Goal: Contribute content: Contribute content

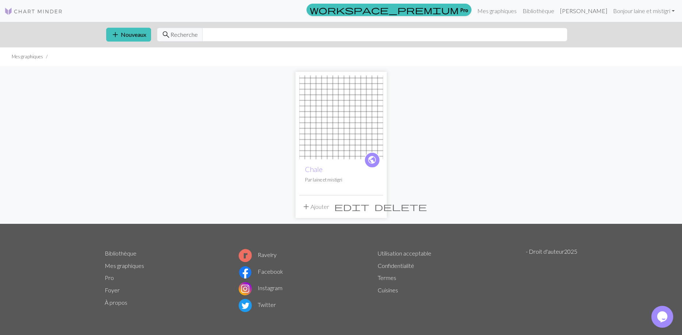
click at [590, 11] on link "Manuel" at bounding box center [583, 11] width 53 height 15
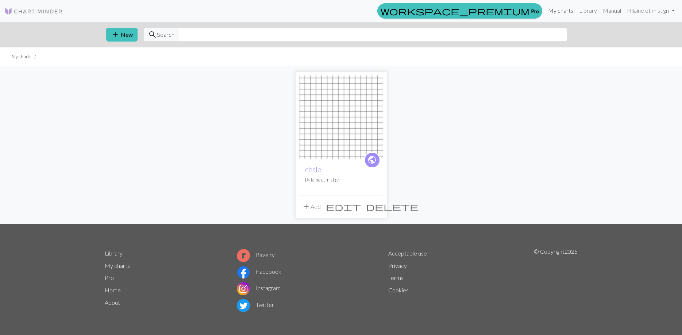
click at [558, 9] on link "My charts" at bounding box center [560, 10] width 31 height 15
click at [655, 11] on link "Hi [PERSON_NAME] et mistigri" at bounding box center [651, 11] width 54 height 15
click at [646, 31] on link "Account settings" at bounding box center [647, 31] width 47 height 15
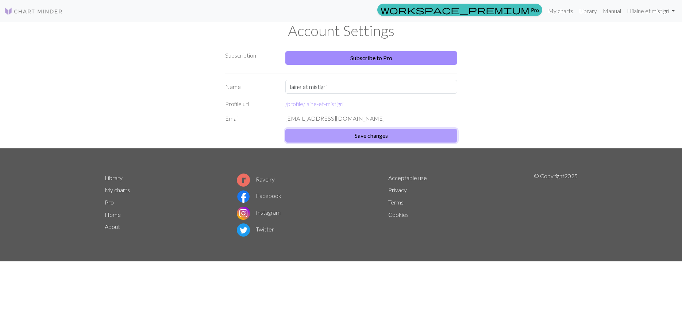
click at [416, 135] on button "Save changes" at bounding box center [371, 136] width 172 height 14
click at [673, 9] on link "Hi laine et mistigri" at bounding box center [651, 11] width 54 height 15
click at [611, 9] on link "Manual" at bounding box center [612, 11] width 24 height 15
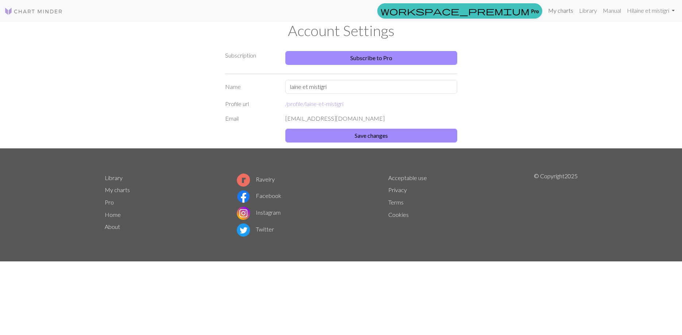
click at [558, 12] on link "My charts" at bounding box center [560, 10] width 31 height 15
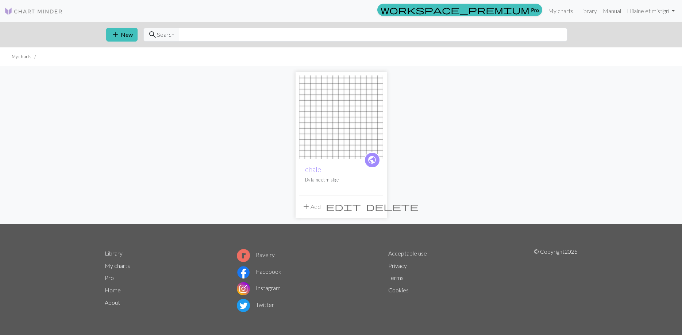
click at [318, 206] on button "add Add" at bounding box center [311, 207] width 24 height 14
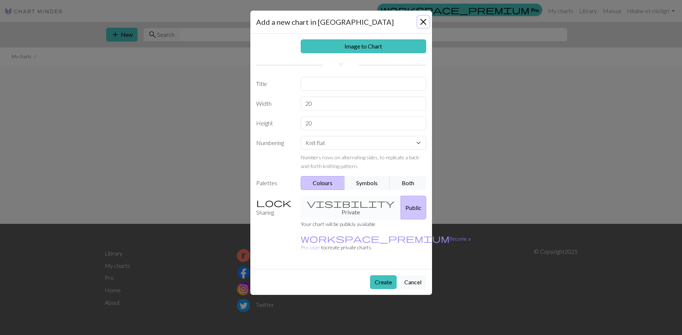
click at [421, 20] on button "Close" at bounding box center [423, 22] width 12 height 12
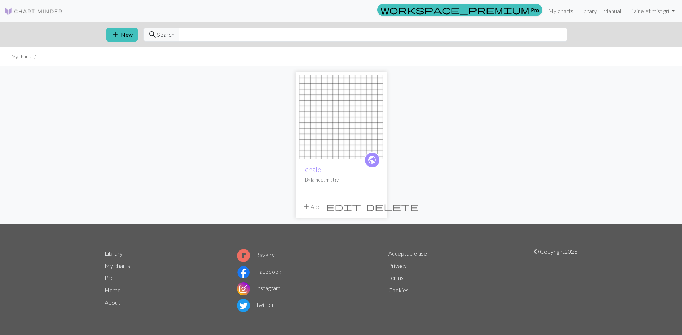
click at [370, 164] on span "public" at bounding box center [371, 159] width 9 height 11
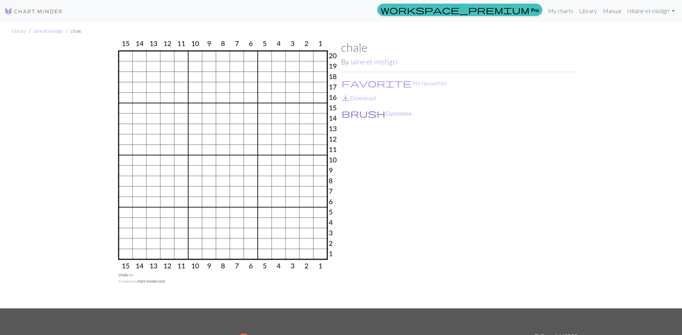
click at [360, 114] on button "brush Customise" at bounding box center [376, 113] width 71 height 9
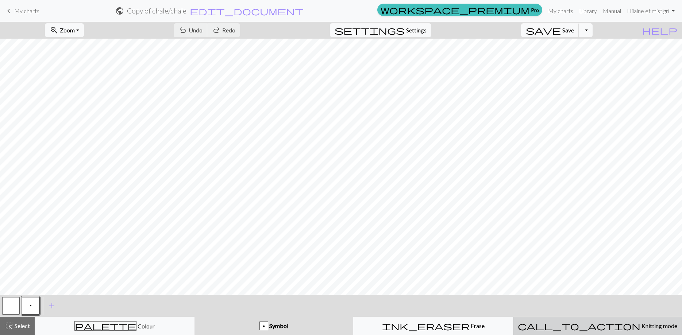
click at [594, 323] on div "call_to_action Knitting mode Knitting mode" at bounding box center [597, 326] width 159 height 9
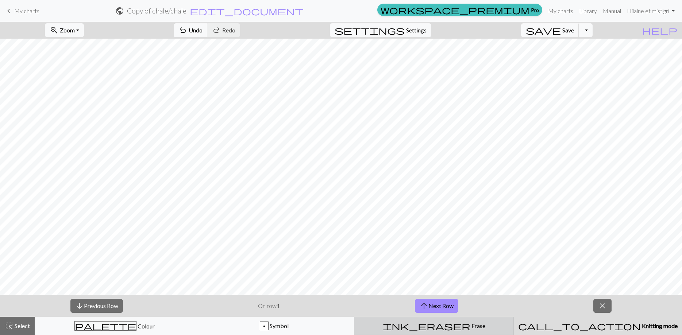
click at [467, 325] on div "ink_eraser Erase Erase" at bounding box center [434, 326] width 150 height 9
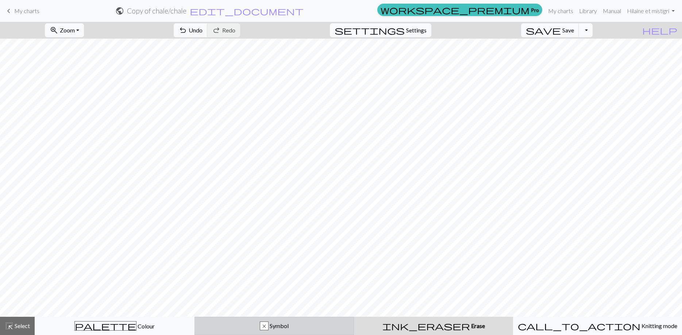
click at [301, 322] on button "x Symbol" at bounding box center [275, 326] width 160 height 18
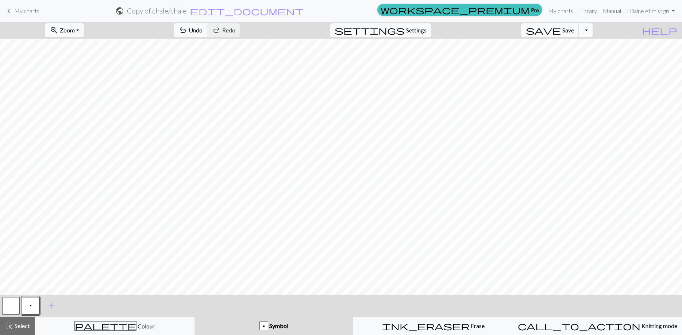
click at [593, 30] on button "Toggle Dropdown" at bounding box center [586, 30] width 14 height 14
click at [674, 31] on span "help" at bounding box center [659, 30] width 35 height 10
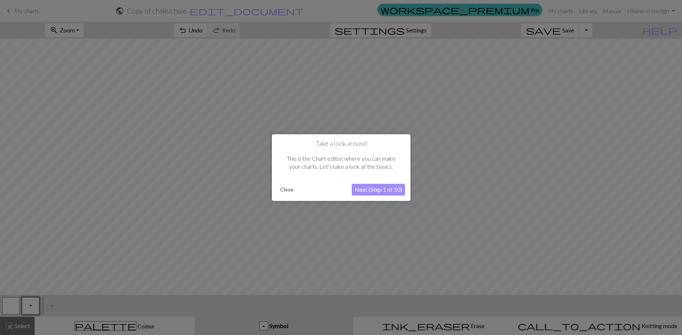
click at [535, 139] on div at bounding box center [341, 167] width 682 height 335
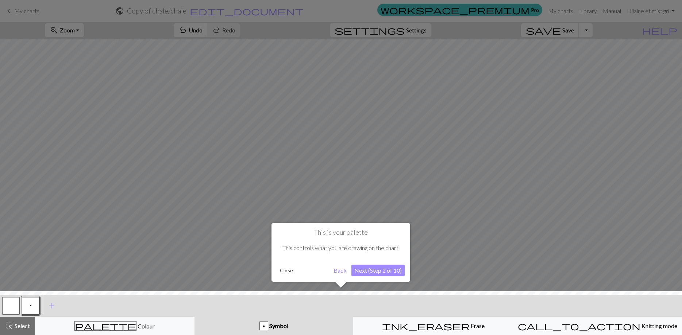
click at [535, 139] on div at bounding box center [341, 167] width 682 height 335
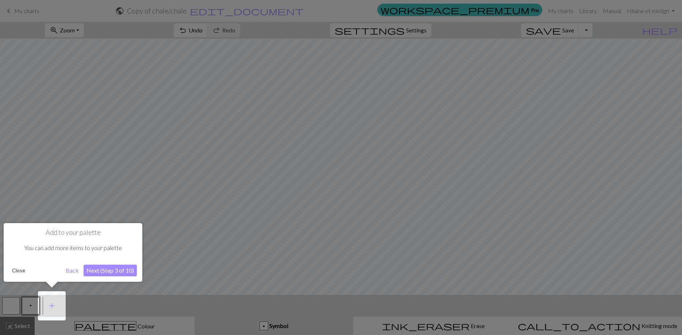
click at [535, 139] on div at bounding box center [341, 167] width 682 height 335
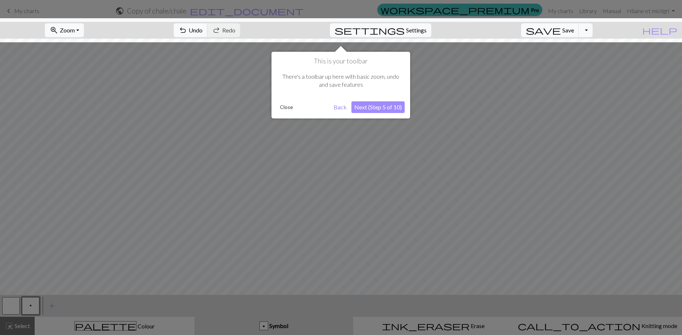
click at [535, 139] on div at bounding box center [341, 167] width 682 height 335
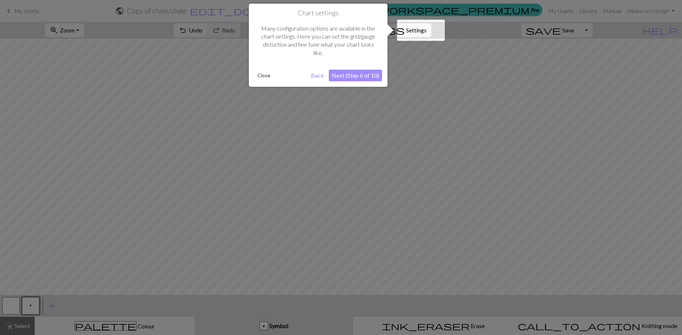
click at [535, 139] on div at bounding box center [341, 167] width 682 height 335
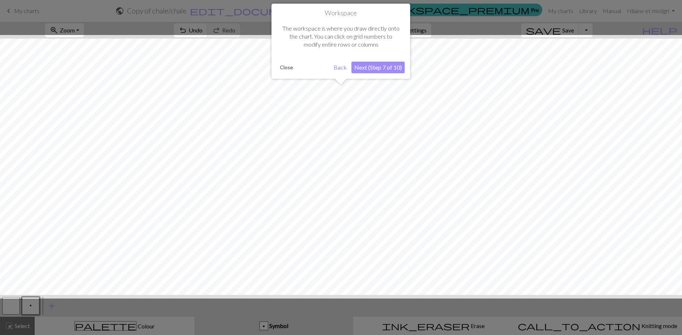
click at [535, 139] on div at bounding box center [340, 167] width 689 height 264
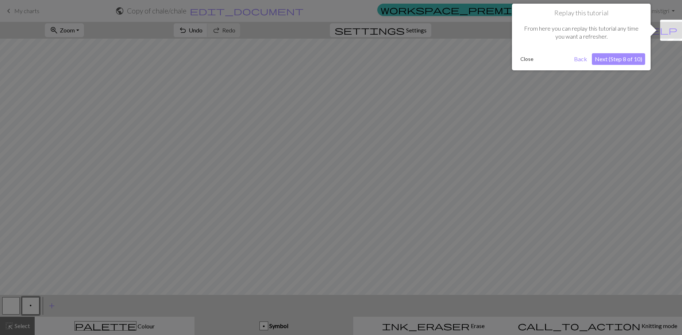
click at [535, 139] on div at bounding box center [341, 167] width 682 height 335
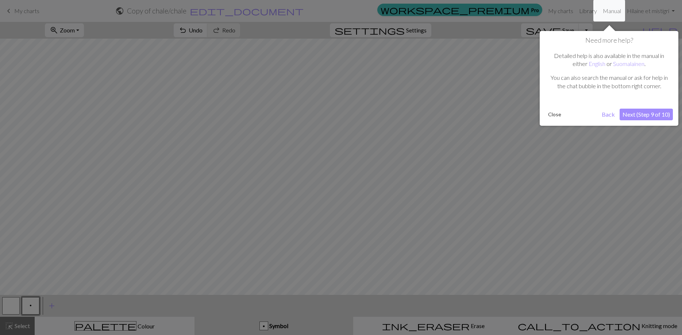
click at [535, 139] on div at bounding box center [341, 167] width 682 height 335
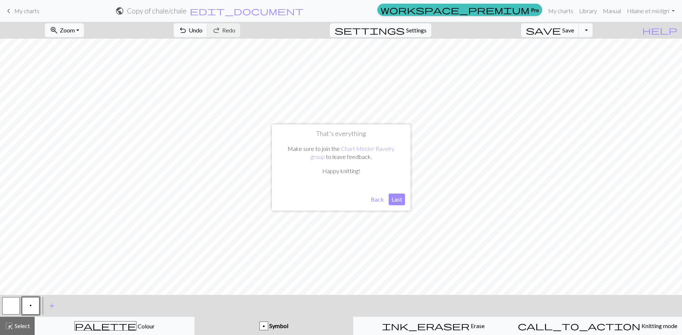
click at [380, 197] on button "Back" at bounding box center [377, 200] width 19 height 12
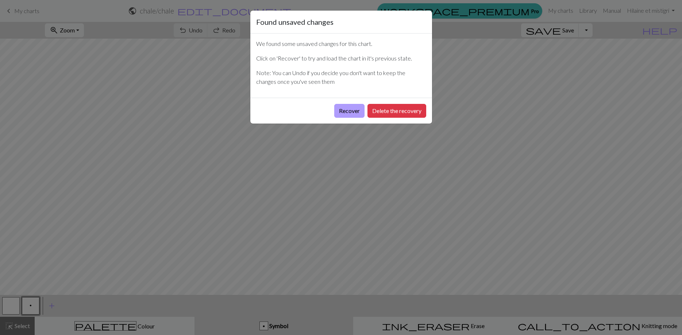
click at [344, 115] on button "Recover" at bounding box center [349, 111] width 30 height 14
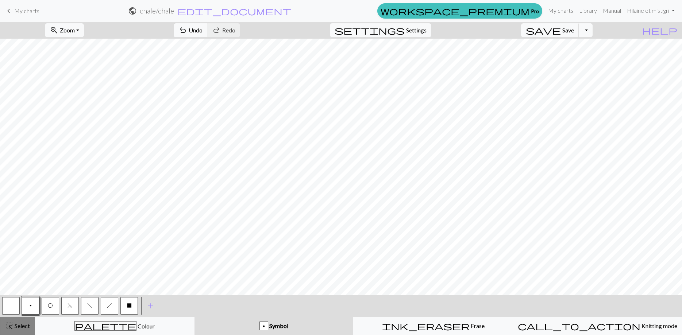
click at [17, 323] on span "Select" at bounding box center [22, 326] width 16 height 7
click at [260, 324] on div "p Symbol" at bounding box center [274, 326] width 150 height 9
click at [228, 324] on div "p Symbol" at bounding box center [274, 326] width 150 height 9
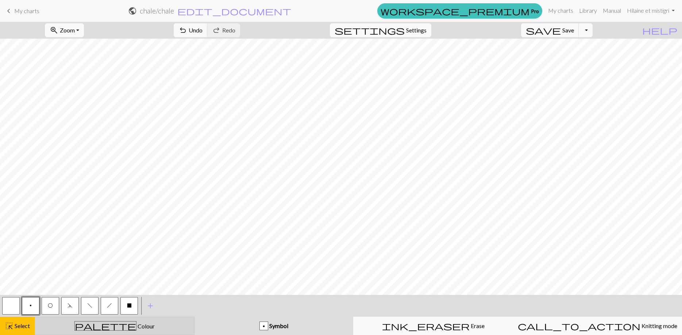
click at [173, 325] on div "palette Colour Colour" at bounding box center [114, 326] width 150 height 9
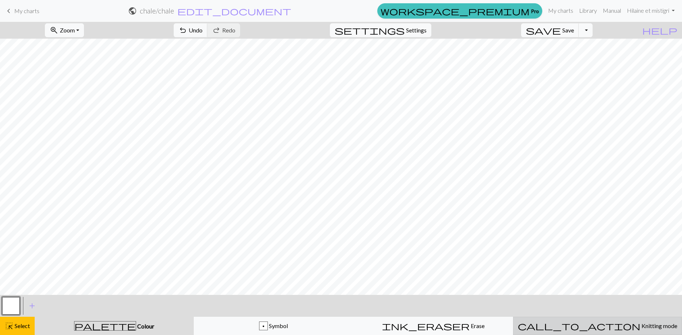
click at [636, 321] on button "call_to_action Knitting mode Knitting mode" at bounding box center [597, 326] width 169 height 18
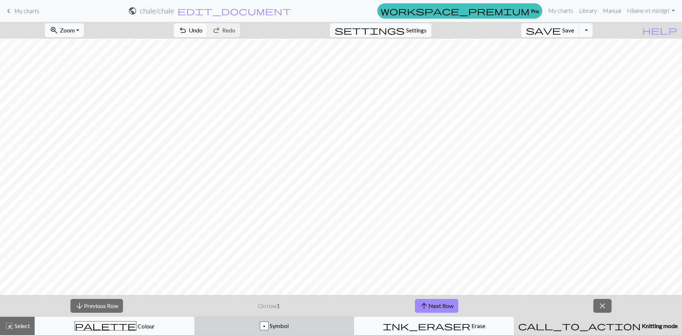
click at [302, 327] on div "p Symbol" at bounding box center [274, 326] width 150 height 9
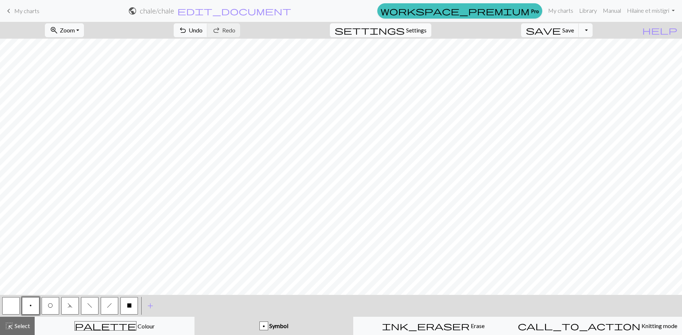
click at [427, 33] on span "Settings" at bounding box center [416, 30] width 20 height 9
select select "aran"
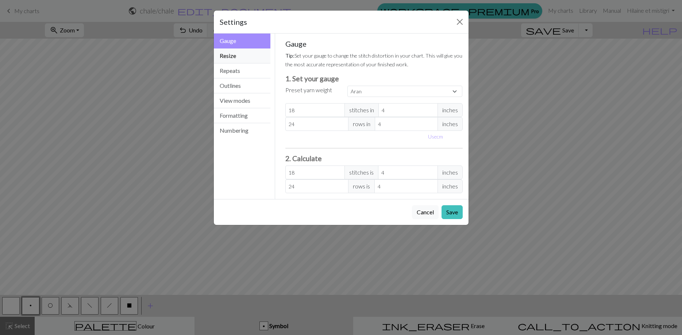
click at [233, 53] on button "Resize" at bounding box center [242, 56] width 57 height 15
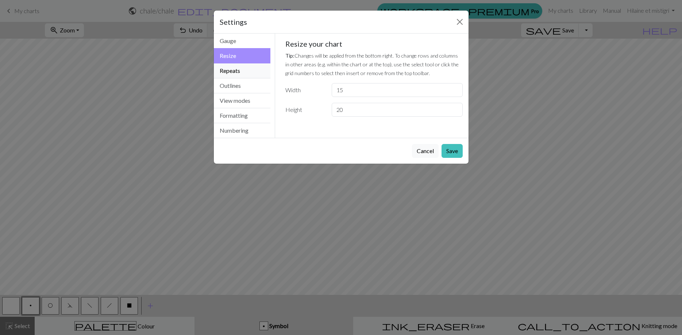
click at [232, 70] on button "Repeats" at bounding box center [242, 70] width 57 height 15
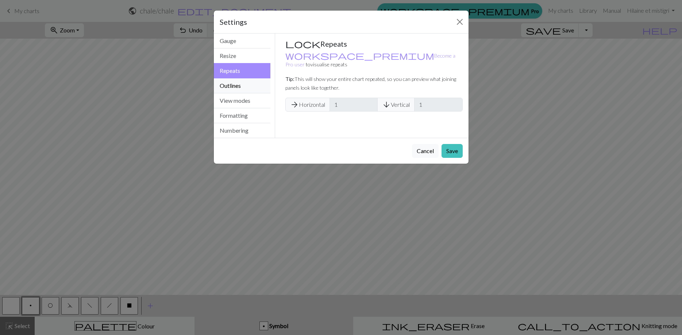
click at [232, 83] on button "Outlines" at bounding box center [242, 85] width 57 height 15
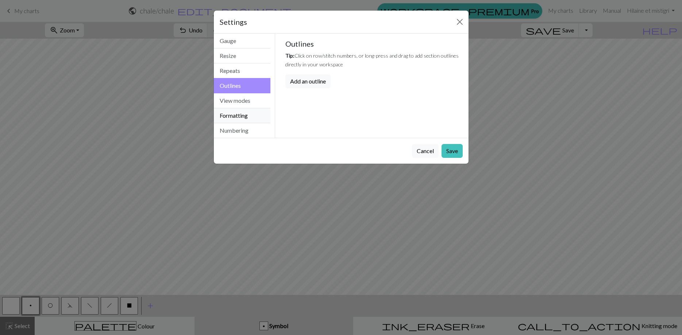
click at [233, 117] on button "Formatting" at bounding box center [242, 115] width 57 height 15
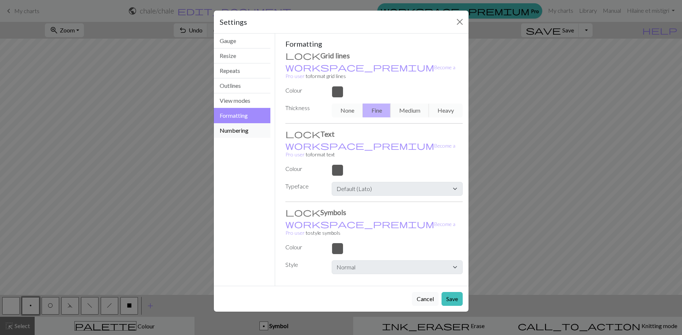
click at [234, 128] on button "Numbering" at bounding box center [242, 130] width 57 height 15
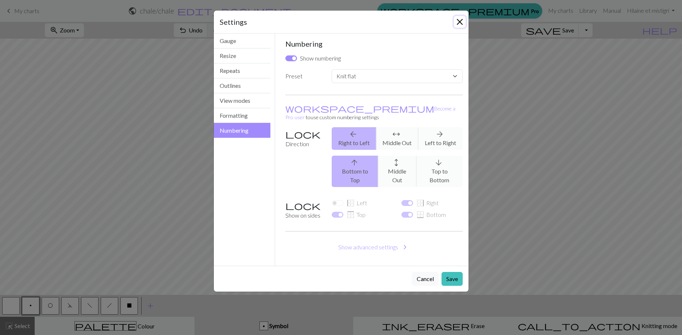
click at [459, 22] on button "Close" at bounding box center [460, 22] width 12 height 12
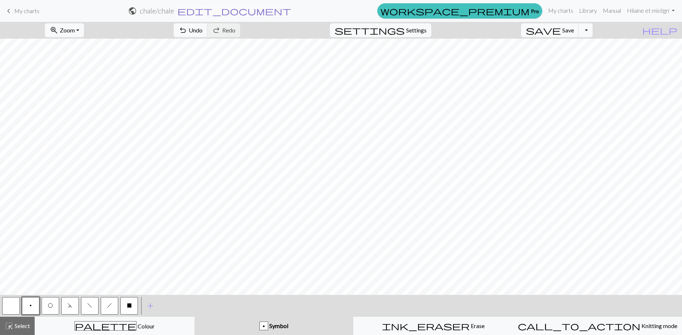
click at [291, 12] on span "edit_document" at bounding box center [234, 11] width 114 height 10
select select "68db95bc3eea154e622fa96f"
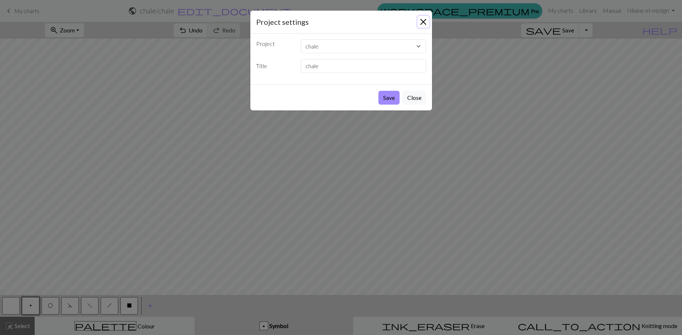
click at [426, 21] on button "Close" at bounding box center [423, 22] width 12 height 12
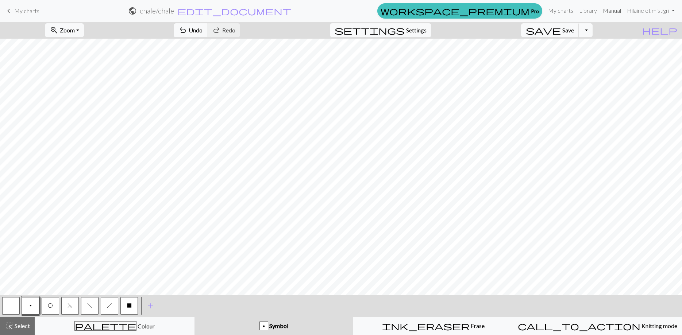
click at [608, 13] on link "Manual" at bounding box center [612, 10] width 24 height 15
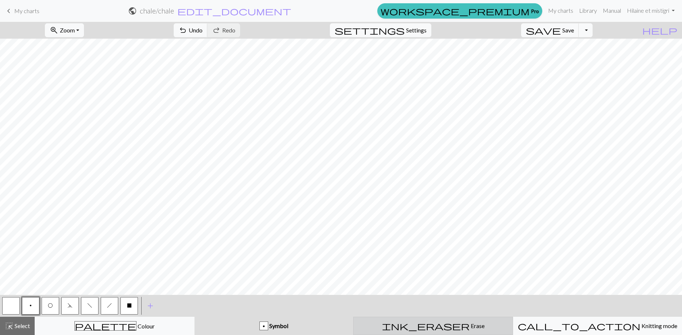
click at [453, 328] on div "ink_eraser Erase Erase" at bounding box center [433, 326] width 150 height 9
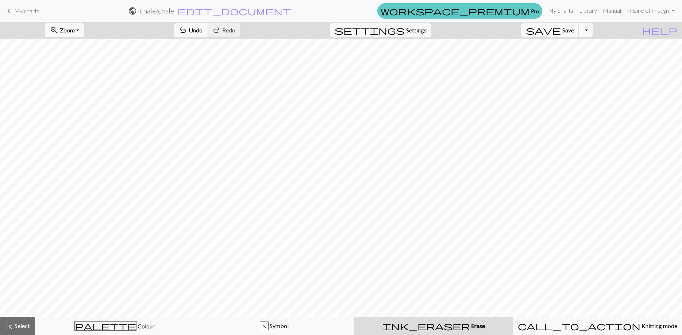
click at [525, 12] on span "workspace_premium" at bounding box center [455, 11] width 149 height 10
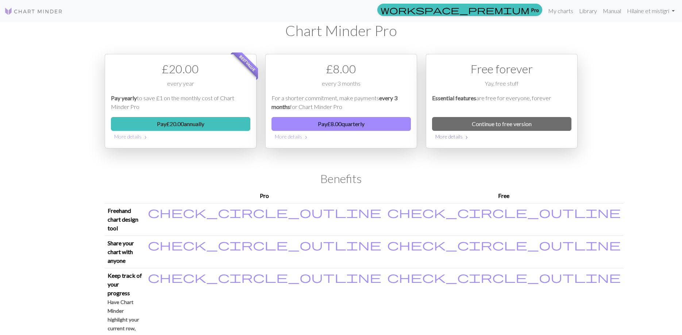
click at [453, 136] on button "More details chevron_right" at bounding box center [501, 136] width 139 height 11
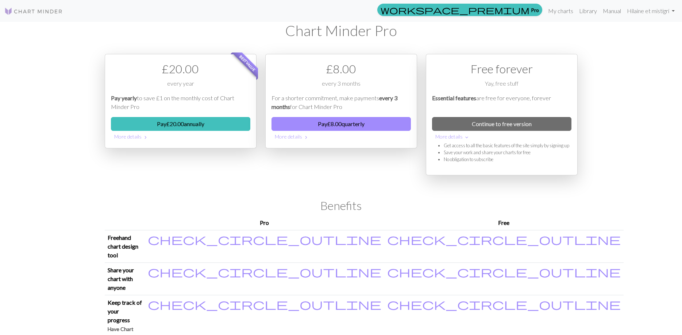
click at [381, 163] on div "£ 8.00 every 3 months For a shorter commitment, make payments every 3 months fo…" at bounding box center [341, 123] width 161 height 139
click at [283, 138] on button "More details chevron_right" at bounding box center [341, 136] width 139 height 11
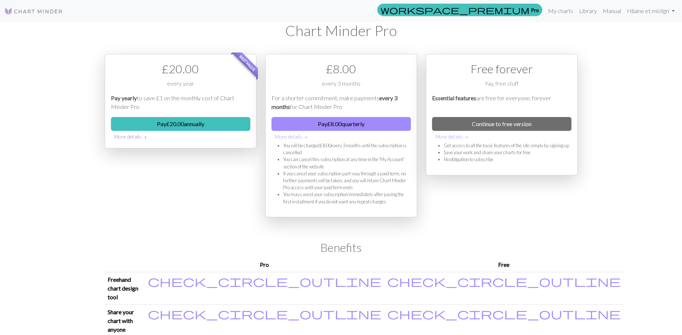
click at [126, 138] on button "More details chevron_right" at bounding box center [180, 136] width 139 height 11
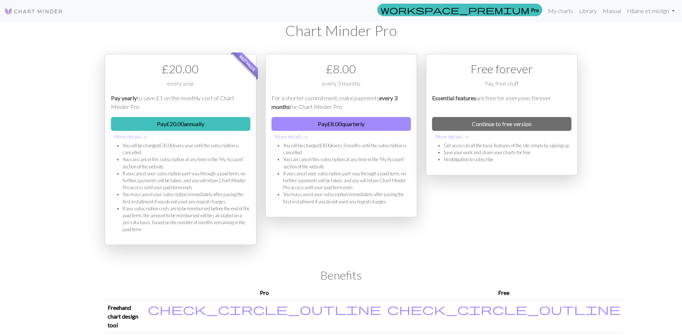
click at [62, 157] on div "workspace_premium Pro My charts Library Manual Hi laine et mistigri Account set…" at bounding box center [341, 167] width 682 height 335
click at [554, 9] on link "My charts" at bounding box center [560, 11] width 31 height 15
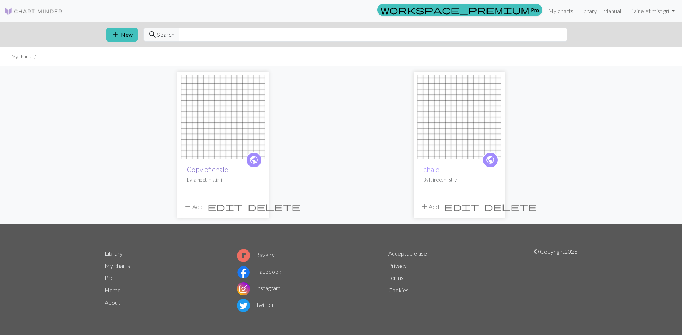
click at [214, 173] on link "Copy of chale" at bounding box center [207, 169] width 41 height 8
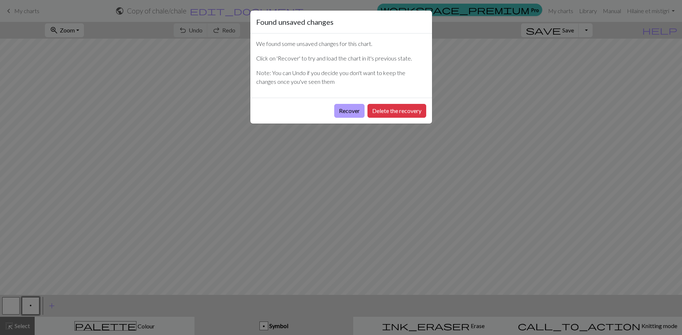
click at [355, 115] on button "Recover" at bounding box center [349, 111] width 30 height 14
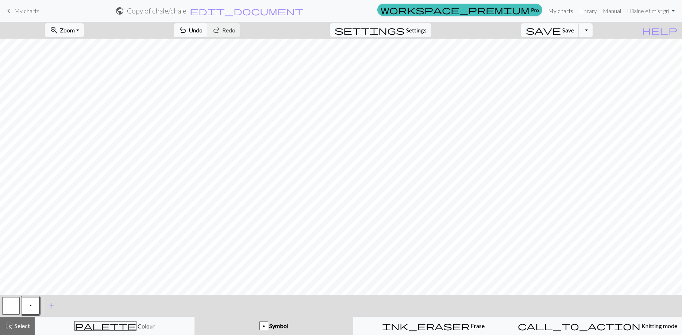
click at [558, 8] on link "My charts" at bounding box center [560, 11] width 31 height 15
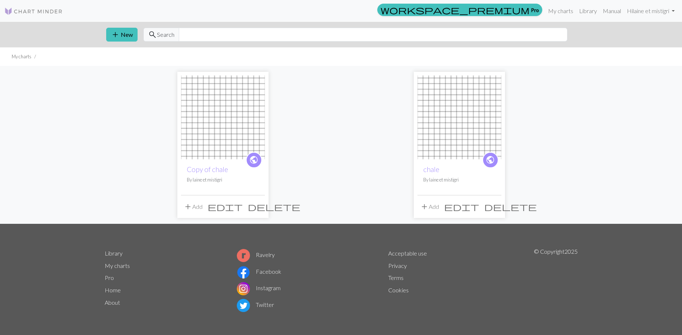
click at [448, 182] on p "By laine et mistigri" at bounding box center [459, 180] width 72 height 7
click at [491, 162] on span "public" at bounding box center [490, 159] width 9 height 11
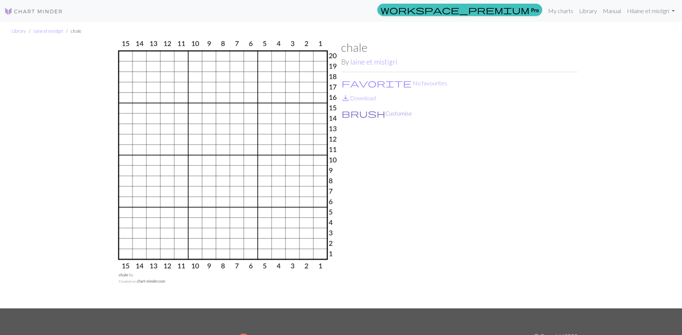
click at [372, 115] on button "brush Customise" at bounding box center [376, 113] width 71 height 9
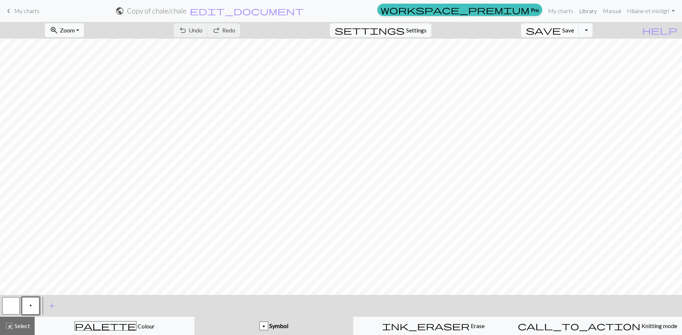
click at [576, 10] on link "Library" at bounding box center [588, 11] width 24 height 15
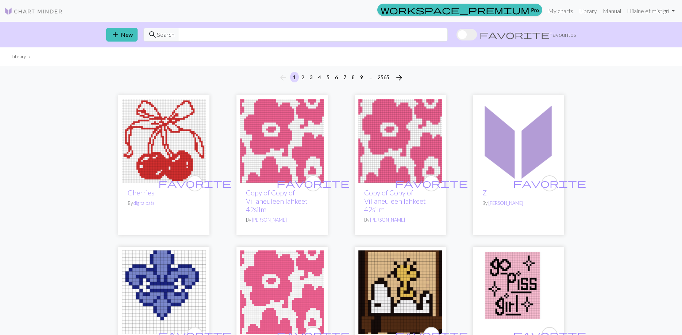
click at [280, 158] on img at bounding box center [282, 141] width 84 height 84
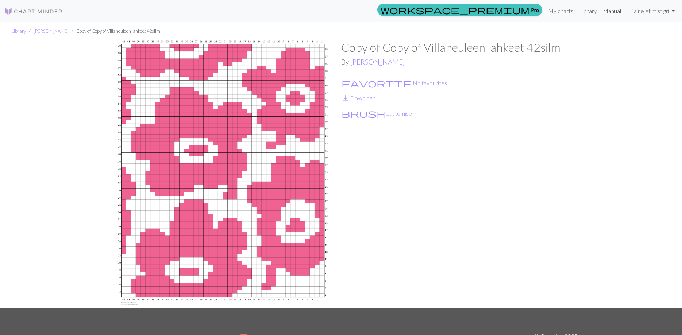
click at [607, 14] on link "Manual" at bounding box center [612, 11] width 24 height 15
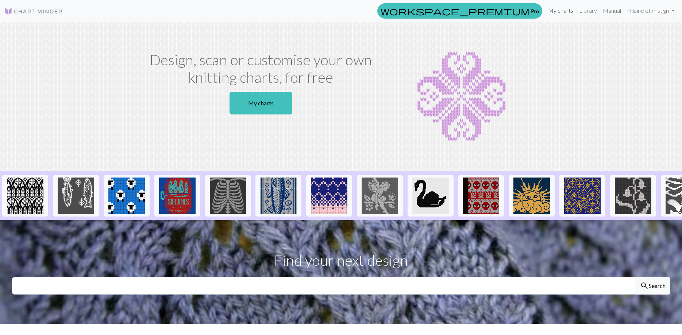
click at [551, 14] on link "My charts" at bounding box center [560, 10] width 31 height 15
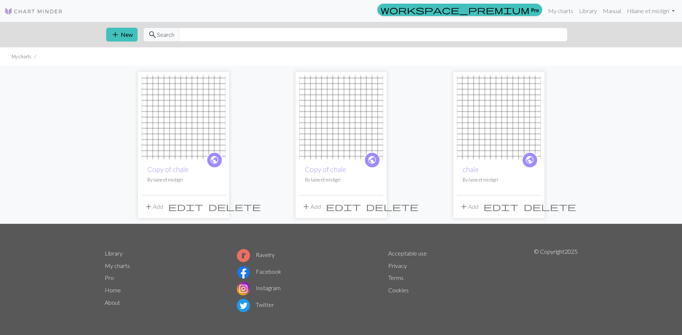
click at [217, 205] on span "delete" at bounding box center [234, 207] width 53 height 10
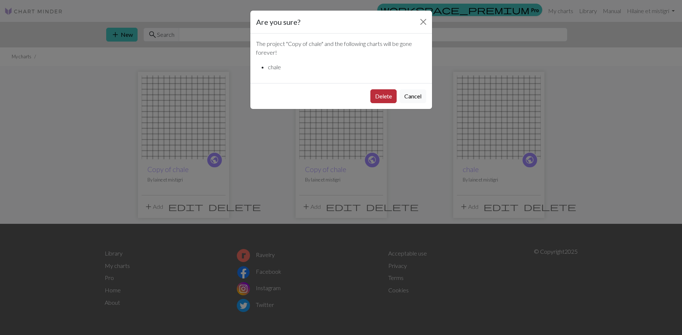
click at [385, 100] on button "Delete" at bounding box center [383, 96] width 26 height 14
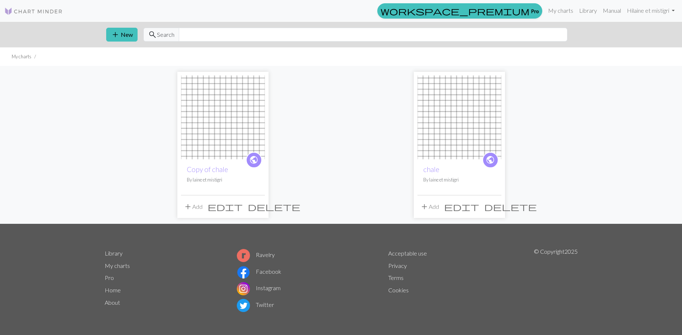
click at [257, 207] on span "delete" at bounding box center [274, 207] width 53 height 10
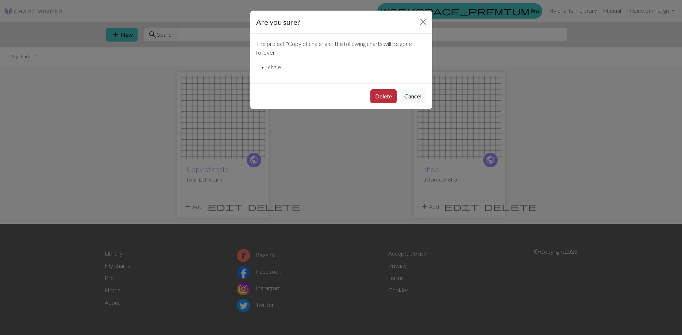
click at [382, 93] on button "Delete" at bounding box center [383, 96] width 26 height 14
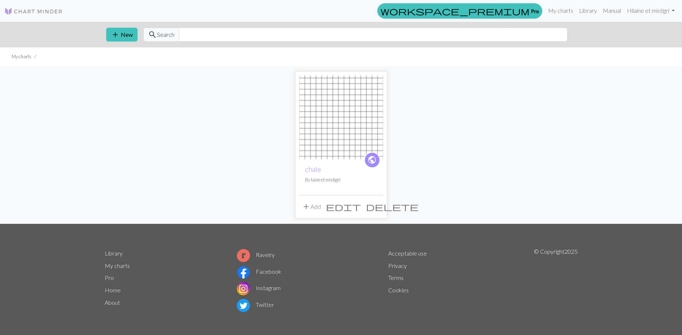
click at [373, 207] on span "delete" at bounding box center [392, 207] width 53 height 10
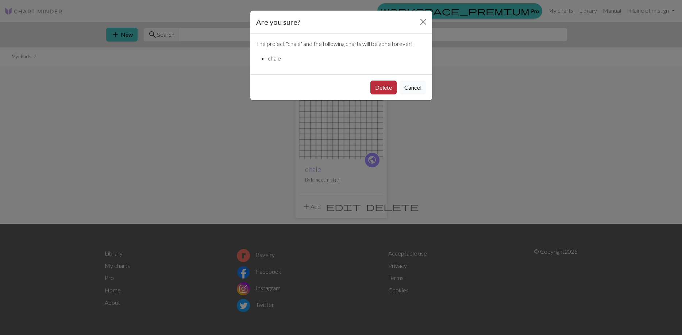
click at [388, 93] on button "Delete" at bounding box center [383, 88] width 26 height 14
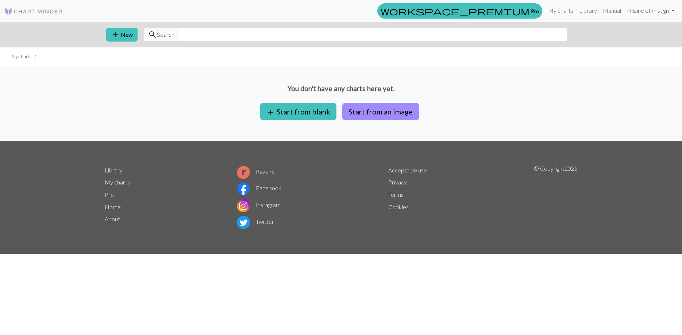
click at [672, 10] on link "Hi [PERSON_NAME] et mistigri" at bounding box center [651, 10] width 54 height 15
click at [569, 11] on link "My charts" at bounding box center [560, 10] width 31 height 15
click at [305, 118] on button "add Start from blank" at bounding box center [298, 112] width 76 height 18
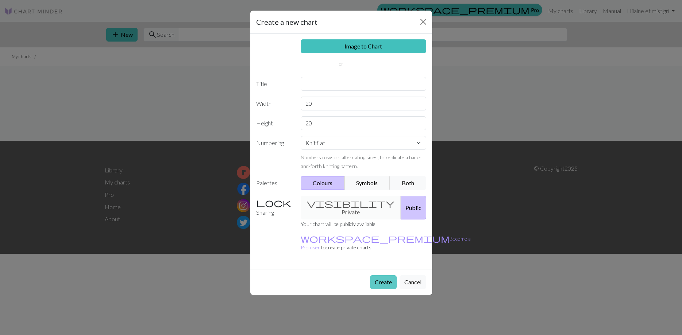
click at [390, 276] on button "Create" at bounding box center [383, 283] width 27 height 14
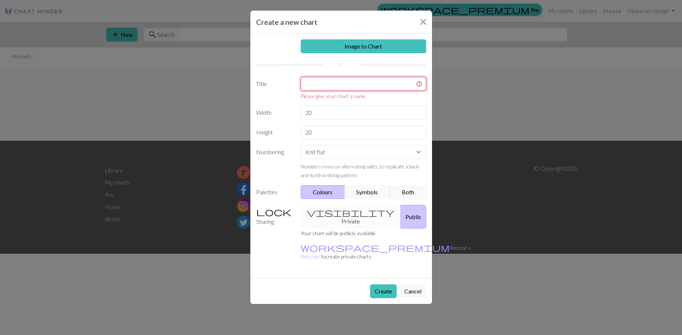
click at [353, 81] on input "text" at bounding box center [364, 84] width 126 height 14
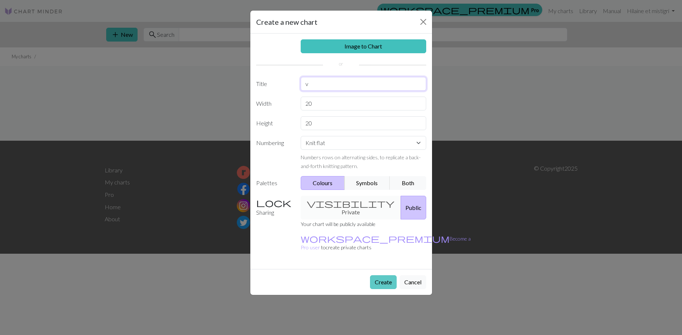
type input "v"
click at [385, 276] on button "Create" at bounding box center [383, 283] width 27 height 14
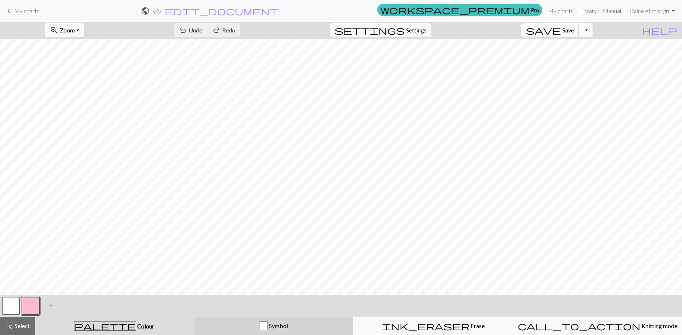
click at [226, 324] on div "Symbol" at bounding box center [274, 326] width 150 height 9
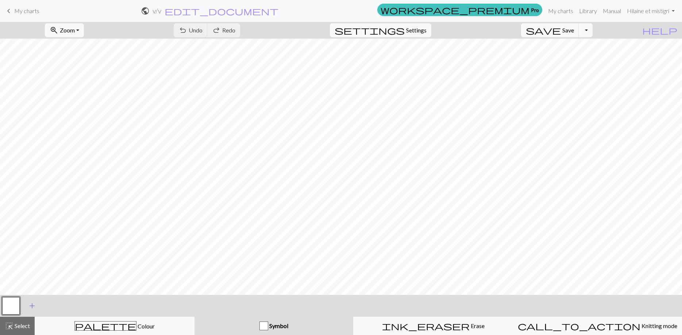
click at [34, 306] on span "add" at bounding box center [32, 306] width 9 height 10
click at [34, 305] on button "button" at bounding box center [31, 306] width 18 height 18
click at [30, 303] on button "button" at bounding box center [31, 306] width 18 height 18
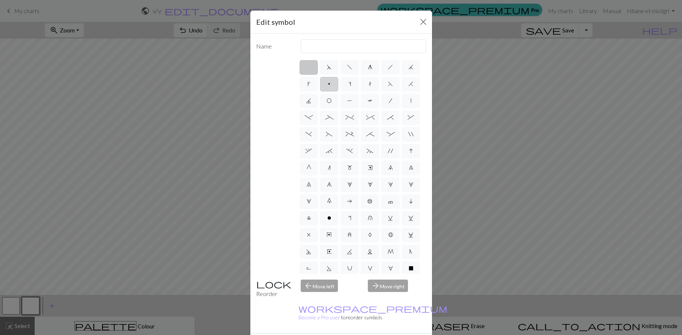
click at [328, 84] on span "p" at bounding box center [329, 84] width 2 height 6
click at [328, 84] on input "p" at bounding box center [330, 82] width 5 height 5
radio input "true"
type input "purl"
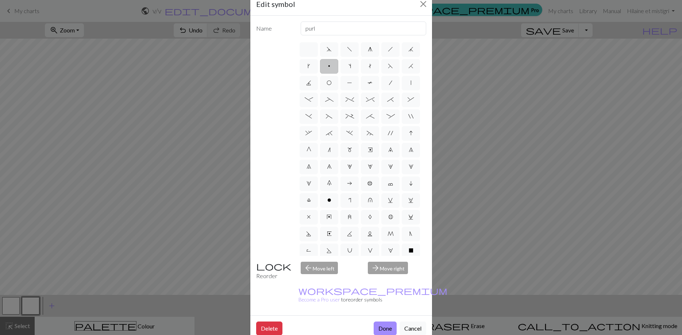
scroll to position [20, 0]
click at [385, 320] on button "Done" at bounding box center [385, 327] width 23 height 14
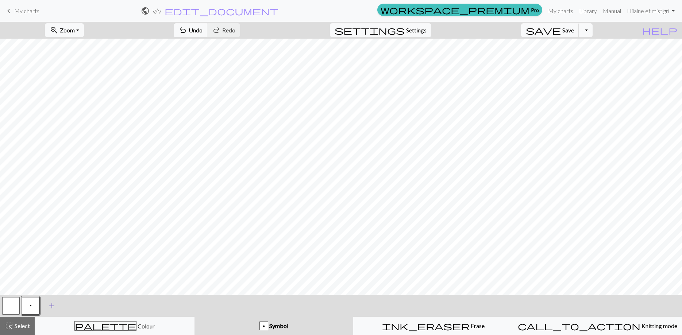
click at [52, 305] on span "add" at bounding box center [51, 306] width 9 height 10
click at [52, 307] on button "button" at bounding box center [51, 306] width 18 height 18
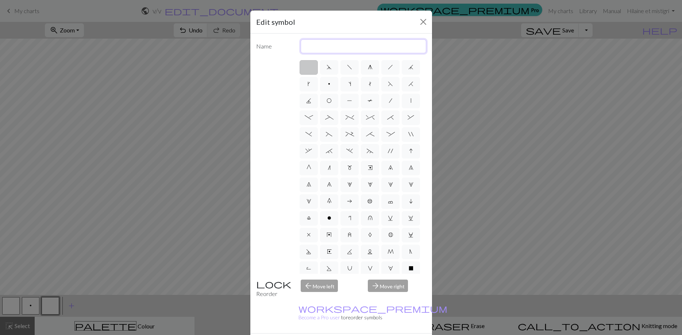
click at [306, 46] on input "text" at bounding box center [364, 46] width 126 height 14
type input "legend"
click at [329, 68] on span "d" at bounding box center [329, 67] width 5 height 6
click at [329, 68] on input "d" at bounding box center [329, 65] width 5 height 5
radio input "true"
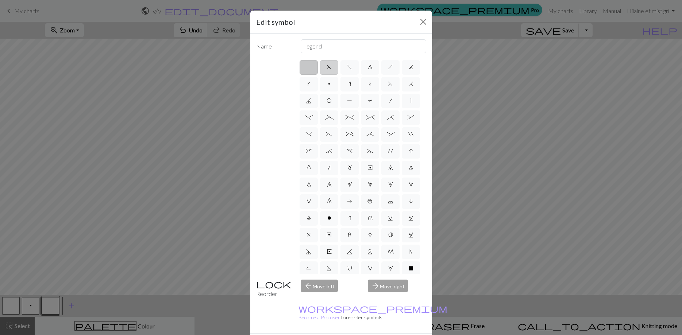
type input "sk2p"
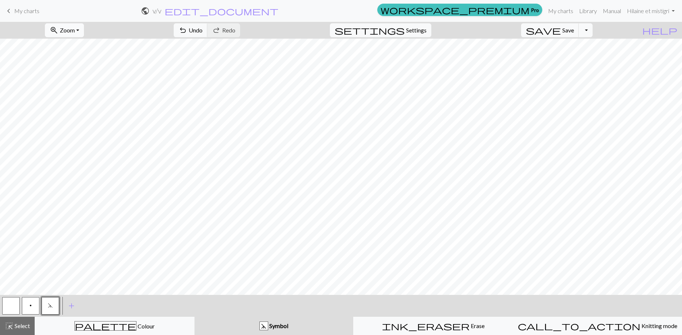
click at [84, 30] on button "zoom_in Zoom Zoom" at bounding box center [64, 30] width 39 height 14
click at [427, 31] on span "Settings" at bounding box center [416, 30] width 20 height 9
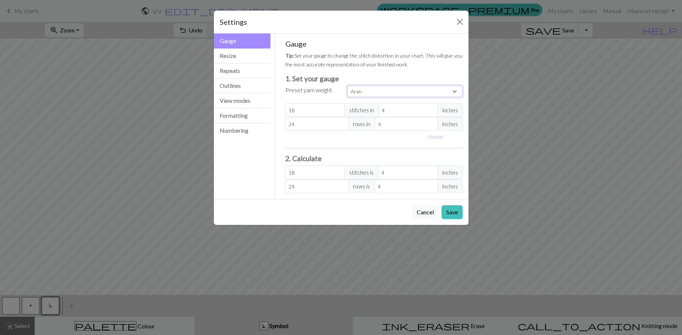
click at [347, 86] on select "Custom Square Lace Light Fingering Fingering Sport Double knit Worsted Aran Bul…" at bounding box center [404, 91] width 115 height 11
select select "fingering"
click option "Fingering" at bounding box center [0, 0] width 0 height 0
type input "28"
type input "36"
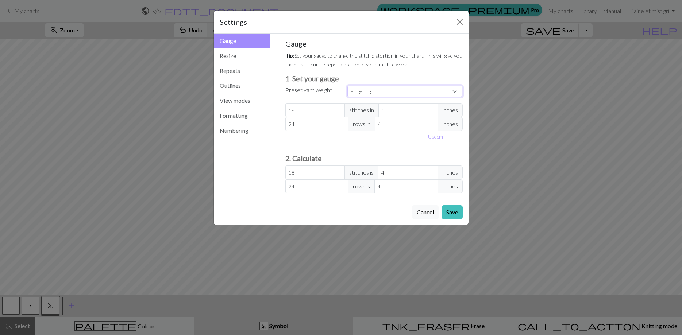
type input "28"
type input "36"
click at [236, 58] on button "Resize" at bounding box center [242, 56] width 57 height 15
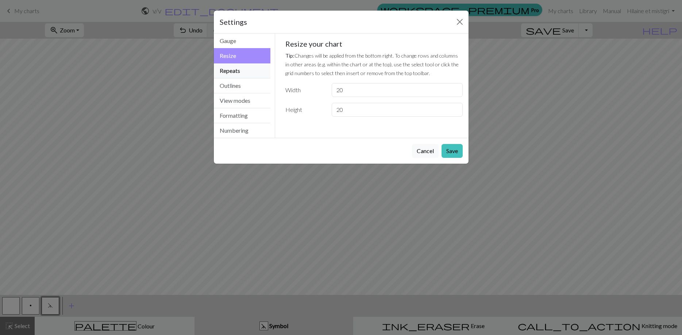
click at [235, 71] on button "Repeats" at bounding box center [242, 70] width 57 height 15
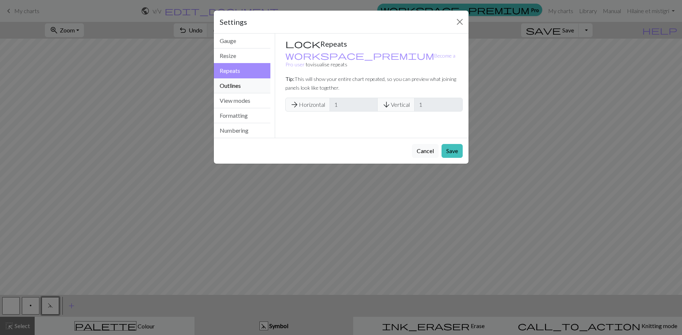
click at [234, 85] on button "Outlines" at bounding box center [242, 85] width 57 height 15
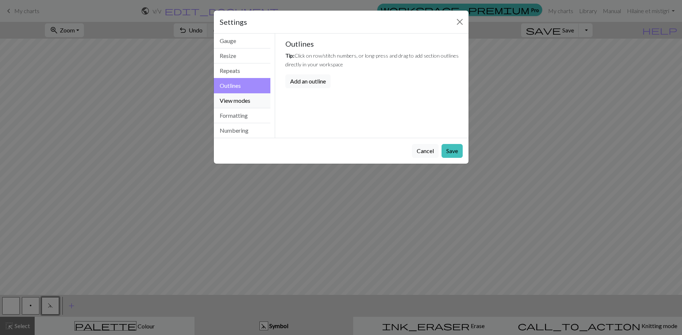
click at [232, 100] on button "View modes" at bounding box center [242, 100] width 57 height 15
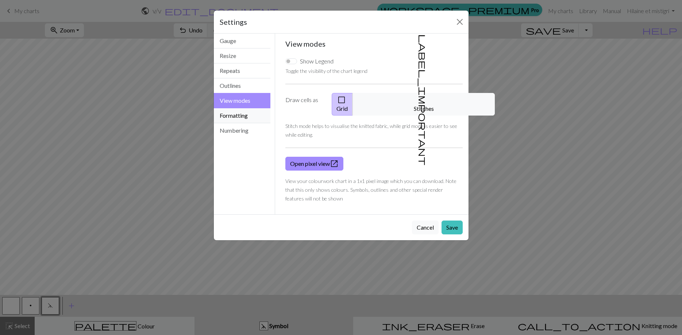
click at [231, 114] on button "Formatting" at bounding box center [242, 115] width 57 height 15
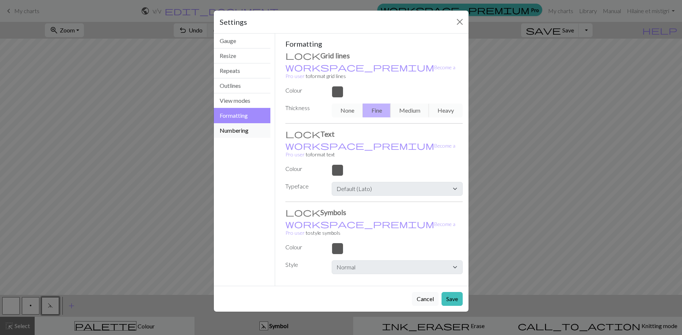
click at [229, 131] on button "Numbering" at bounding box center [242, 130] width 57 height 15
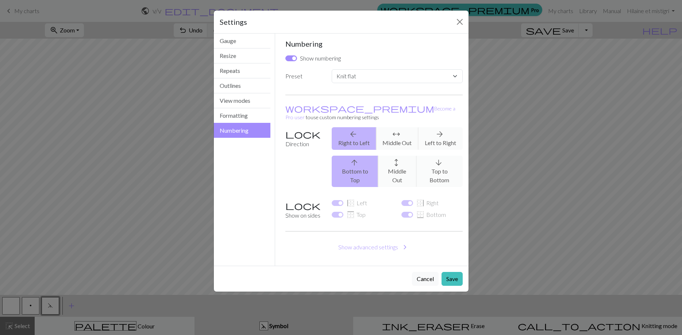
click at [509, 113] on div "Settings Numbering Gauge Resize Repeats Outlines View modes Formatting Numberin…" at bounding box center [341, 167] width 682 height 335
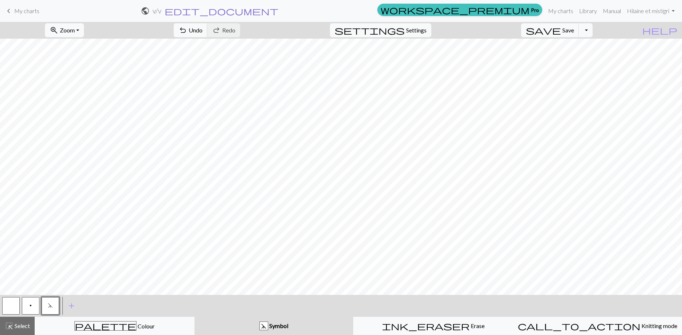
click at [278, 10] on span "edit_document" at bounding box center [222, 11] width 114 height 10
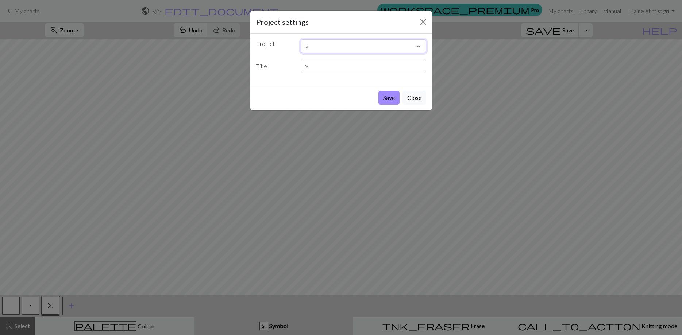
click at [301, 39] on select "v" at bounding box center [364, 46] width 126 height 14
click at [350, 50] on select "v" at bounding box center [364, 46] width 126 height 14
click at [411, 99] on button "Close" at bounding box center [415, 98] width 24 height 14
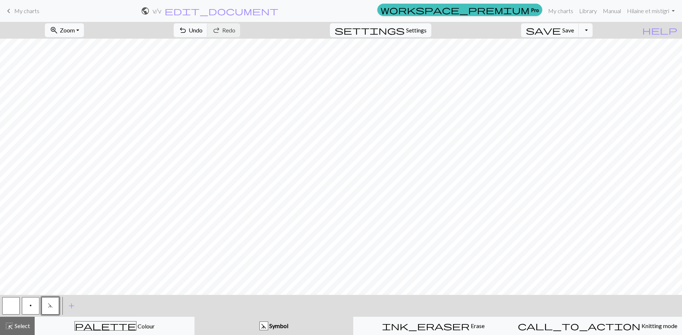
click at [161, 11] on h2 "v / v" at bounding box center [157, 11] width 9 height 8
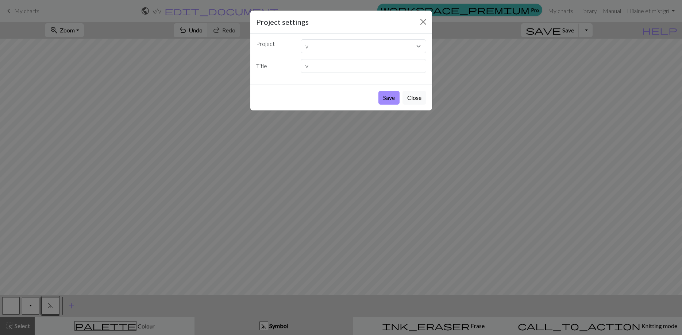
click at [150, 76] on div "Project settings Project v Title v Save Close" at bounding box center [341, 167] width 682 height 335
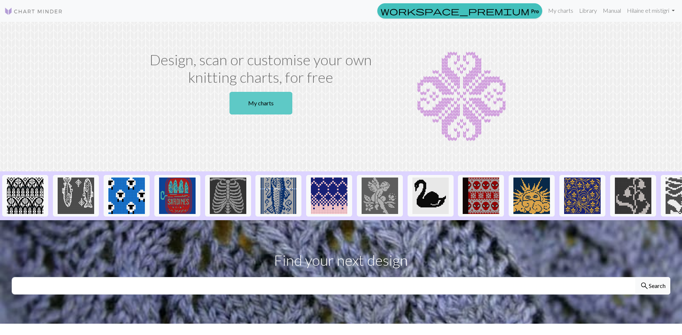
click at [262, 105] on link "My charts" at bounding box center [261, 103] width 63 height 23
